Goal: Task Accomplishment & Management: Complete application form

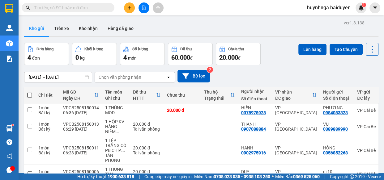
click at [86, 6] on input "text" at bounding box center [70, 7] width 73 height 7
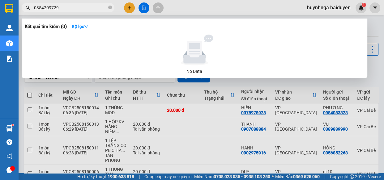
click at [59, 10] on input "0354209729" at bounding box center [70, 7] width 73 height 7
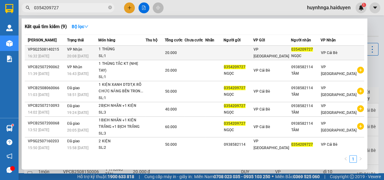
type input "0354209727"
click at [200, 52] on td at bounding box center [195, 53] width 21 height 15
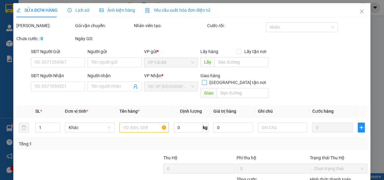
type input "0354209727"
type input "NGỌC"
type input "20.000"
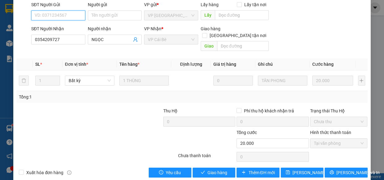
scroll to position [56, 0]
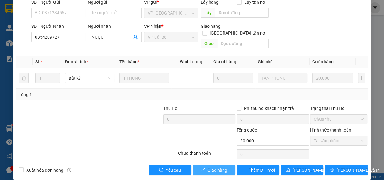
click at [214, 167] on span "Giao hàng" at bounding box center [218, 170] width 20 height 7
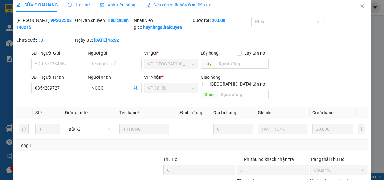
scroll to position [0, 0]
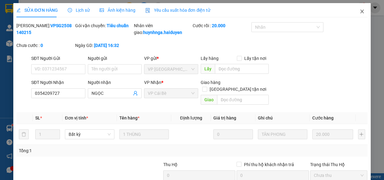
click at [361, 12] on icon "close" at bounding box center [362, 12] width 3 height 4
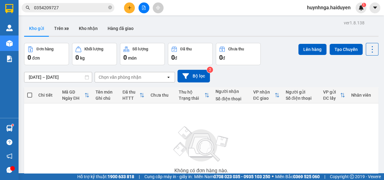
click at [129, 6] on icon "plus" at bounding box center [130, 8] width 4 height 4
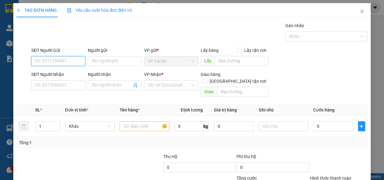
click at [69, 61] on input "SĐT Người Gửi" at bounding box center [58, 61] width 54 height 10
type input "0974837849"
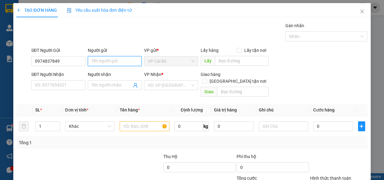
click at [129, 63] on input "Người gửi" at bounding box center [115, 61] width 54 height 10
type input "o"
type input "ô"
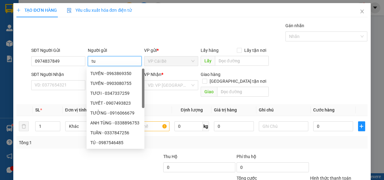
type input "t"
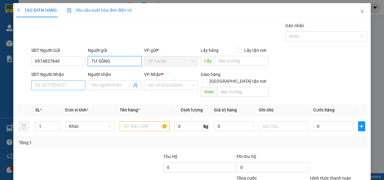
type input "TƯ DŨNG"
click at [79, 84] on input "SĐT Người Nhận" at bounding box center [58, 85] width 54 height 10
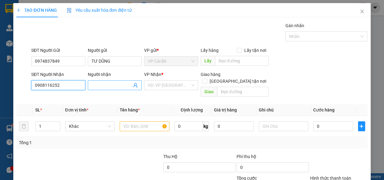
type input "0908116252"
click at [95, 87] on input "Người nhận" at bounding box center [112, 85] width 41 height 7
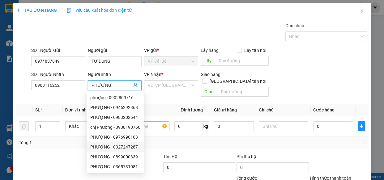
type input "PHƯỢNG"
click at [80, 155] on div at bounding box center [52, 165] width 73 height 22
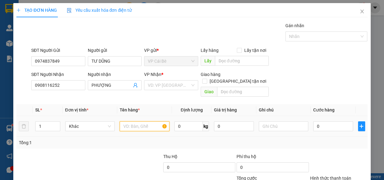
click at [144, 122] on input "text" at bounding box center [145, 127] width 50 height 10
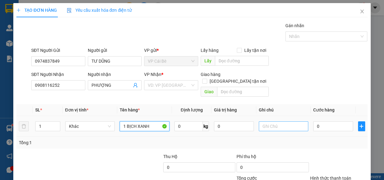
type input "1 BỊCH XANH"
click at [292, 122] on input "text" at bounding box center [284, 127] width 50 height 10
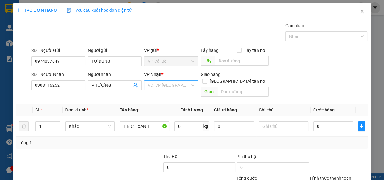
click at [188, 86] on input "search" at bounding box center [169, 85] width 42 height 9
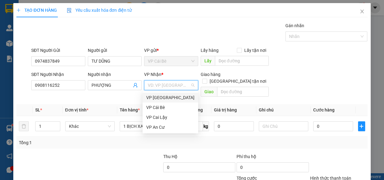
click at [188, 98] on div "VP [GEOGRAPHIC_DATA]" at bounding box center [170, 97] width 48 height 7
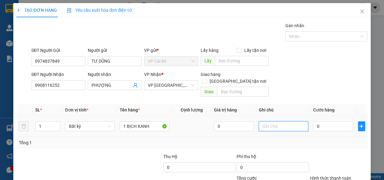
click at [285, 122] on input "text" at bounding box center [284, 127] width 50 height 10
type input "TÂN PHONG"
click at [330, 122] on input "0" at bounding box center [333, 127] width 40 height 10
type input "4"
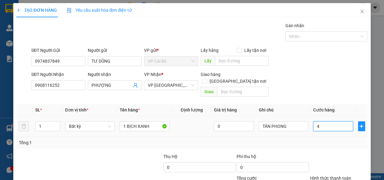
type input "4"
type input "40"
type input "40.000"
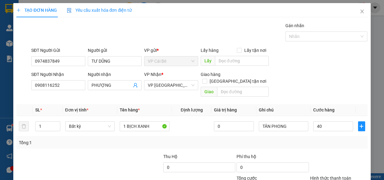
type input "40.000"
click at [335, 140] on div "Tổng: 1" at bounding box center [192, 143] width 346 height 7
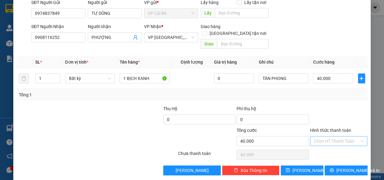
scroll to position [48, 0]
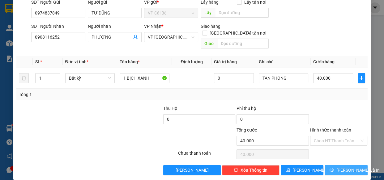
click at [343, 167] on span "[PERSON_NAME] và In" at bounding box center [358, 170] width 43 height 7
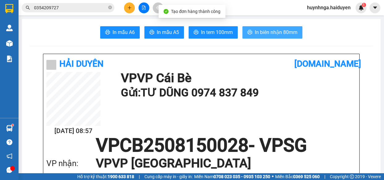
click at [269, 31] on span "In biên nhận 80mm" at bounding box center [276, 32] width 43 height 8
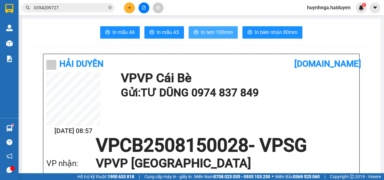
click at [216, 32] on span "In tem 100mm" at bounding box center [217, 32] width 32 height 8
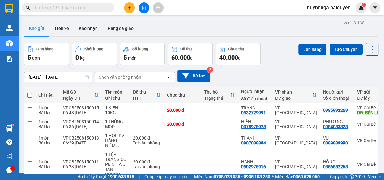
scroll to position [52, 0]
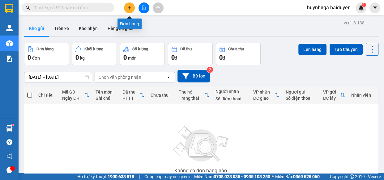
click at [130, 11] on button at bounding box center [129, 7] width 11 height 11
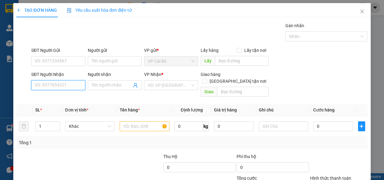
click at [55, 89] on input "SĐT Người Nhận" at bounding box center [58, 85] width 54 height 10
click at [74, 102] on div "0987523650 - NGÂN" at bounding box center [58, 98] width 54 height 10
type input "0987523650"
type input "NGÂN"
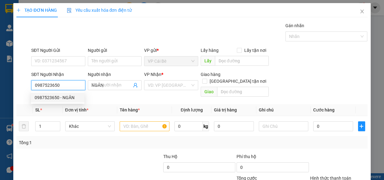
type input "20.000"
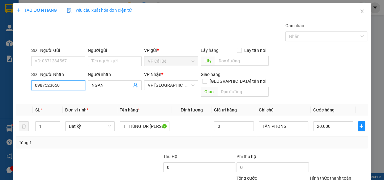
type input "0987523650"
click at [77, 55] on div "SĐT Người Gửi" at bounding box center [58, 51] width 54 height 9
click at [81, 60] on input "SĐT Người Gửi" at bounding box center [58, 61] width 54 height 10
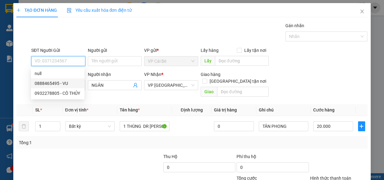
click at [63, 86] on div "0888465495 - VU" at bounding box center [58, 83] width 46 height 7
type input "0888465495"
type input "VU"
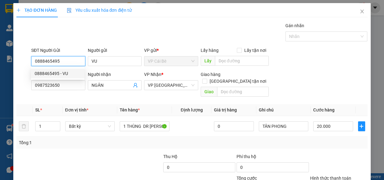
type input "30.000"
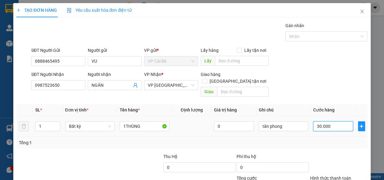
click at [333, 122] on input "30.000" at bounding box center [333, 127] width 40 height 10
type input "0"
type input "2"
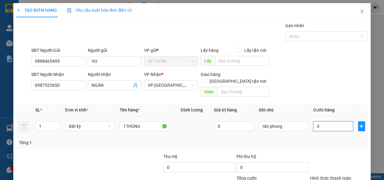
type input "2"
type input "02"
type input "20"
type input "020"
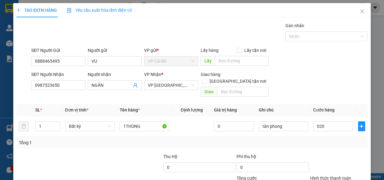
type input "20.000"
click at [330, 141] on div "Tổng: 1" at bounding box center [191, 143] width 351 height 12
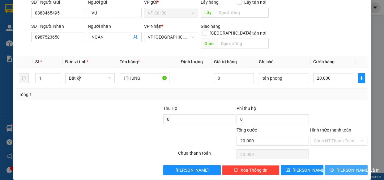
click at [339, 167] on span "[PERSON_NAME] và In" at bounding box center [358, 170] width 43 height 7
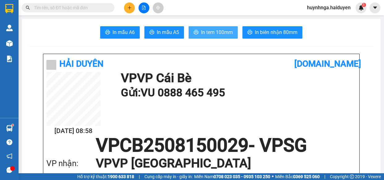
click at [210, 36] on span "In tem 100mm" at bounding box center [217, 32] width 32 height 8
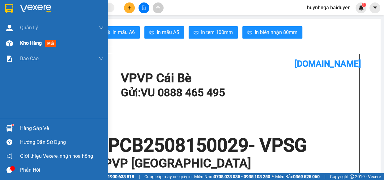
click at [22, 44] on span "Kho hàng" at bounding box center [31, 43] width 22 height 6
